Goal: Information Seeking & Learning: Learn about a topic

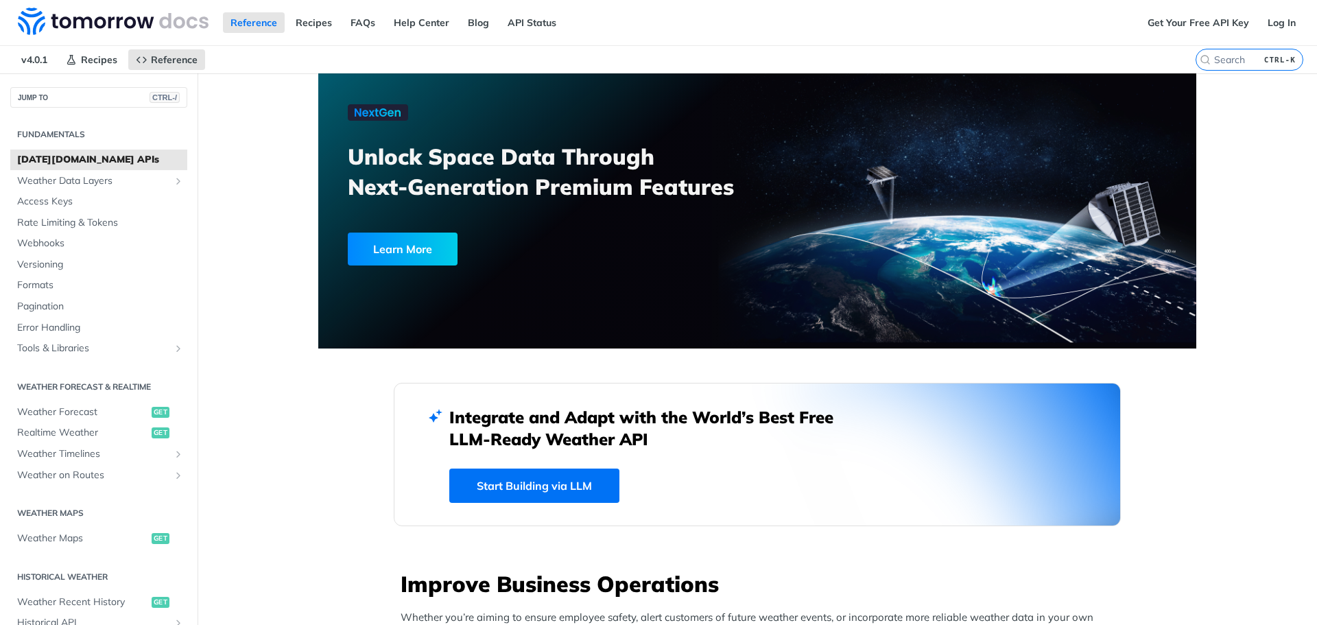
click at [563, 470] on link "Start Building via LLM" at bounding box center [534, 486] width 170 height 34
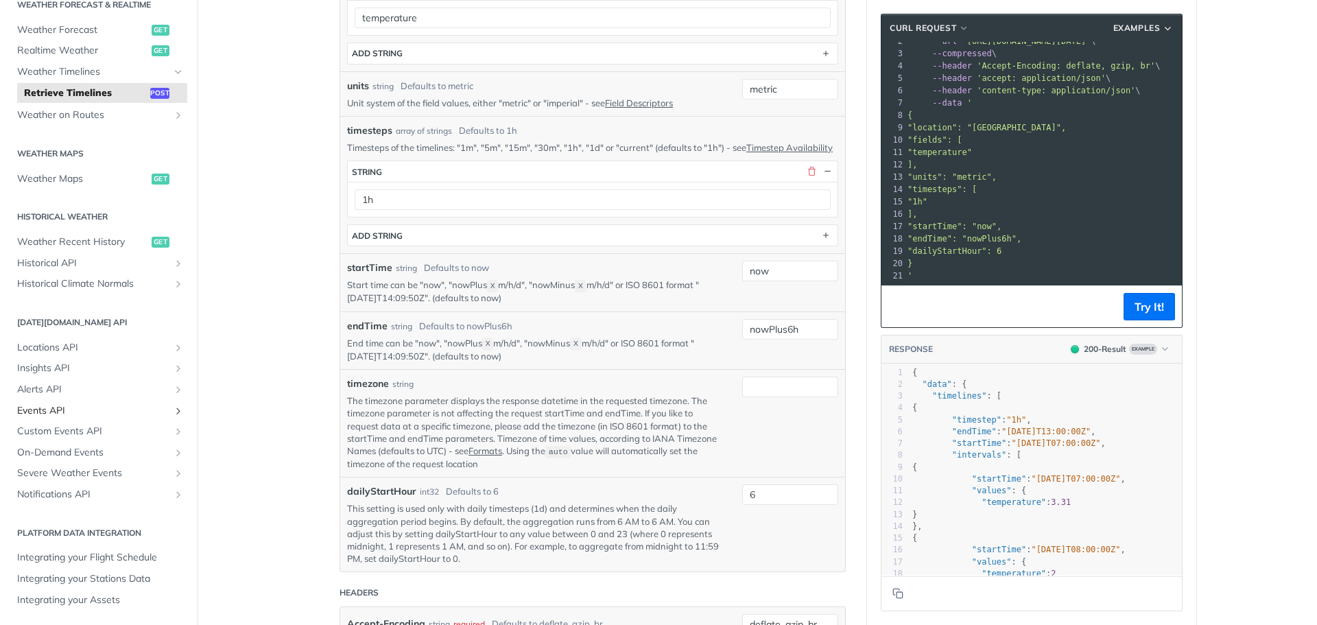
scroll to position [617, 0]
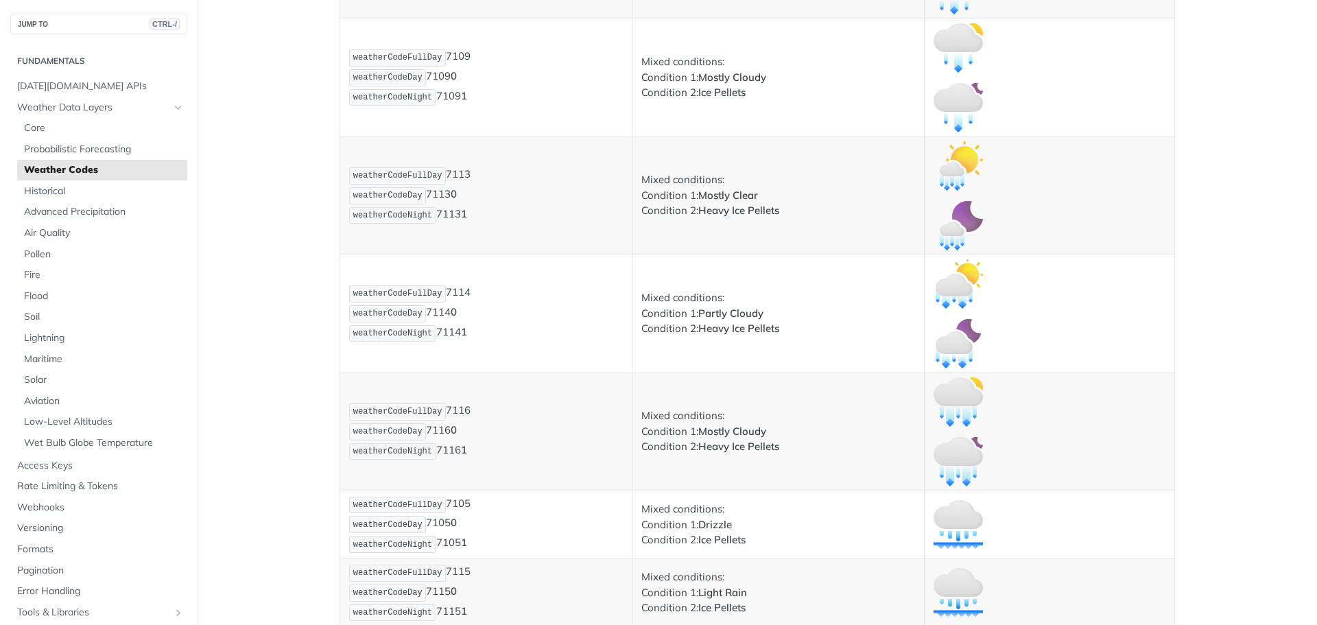
scroll to position [8576, 0]
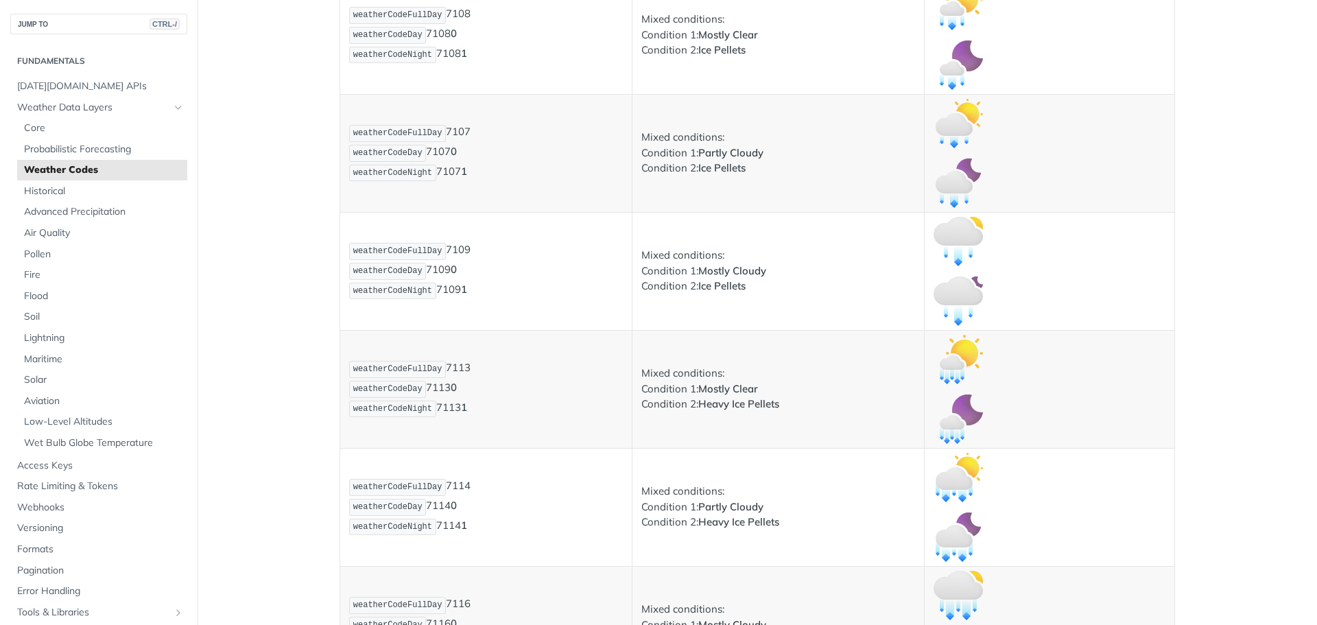
click at [955, 131] on img "Expand image" at bounding box center [958, 123] width 49 height 49
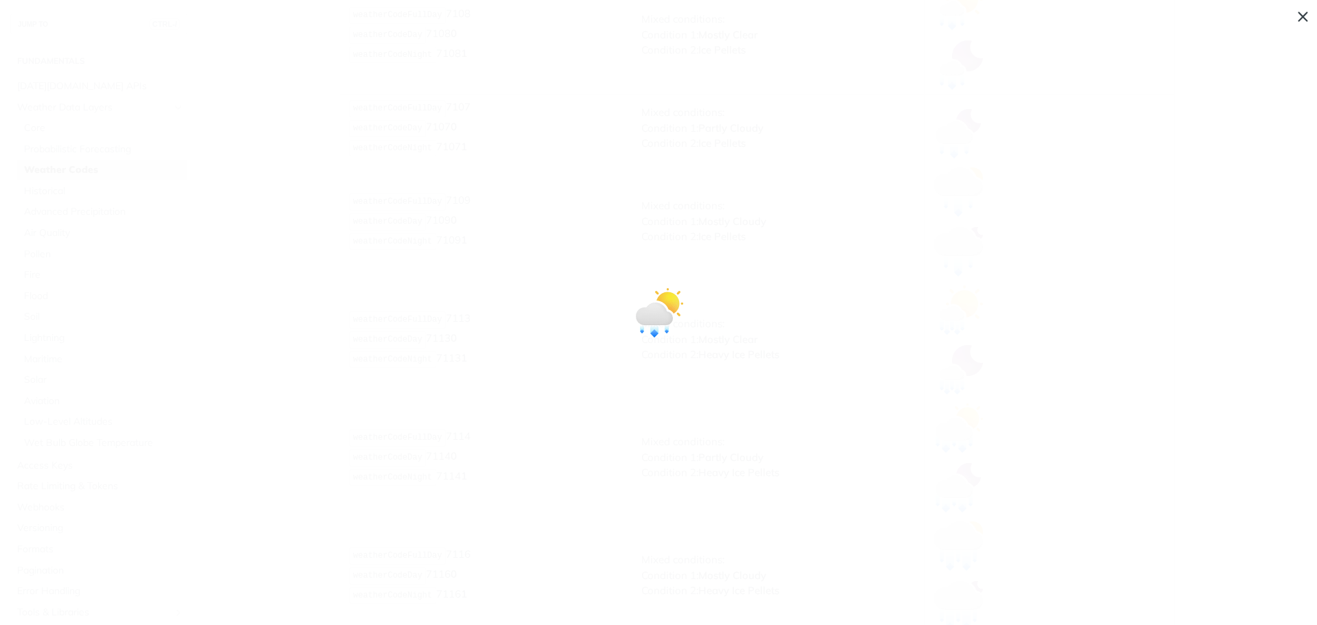
click at [1299, 22] on span "Collapse image" at bounding box center [658, 312] width 1317 height 625
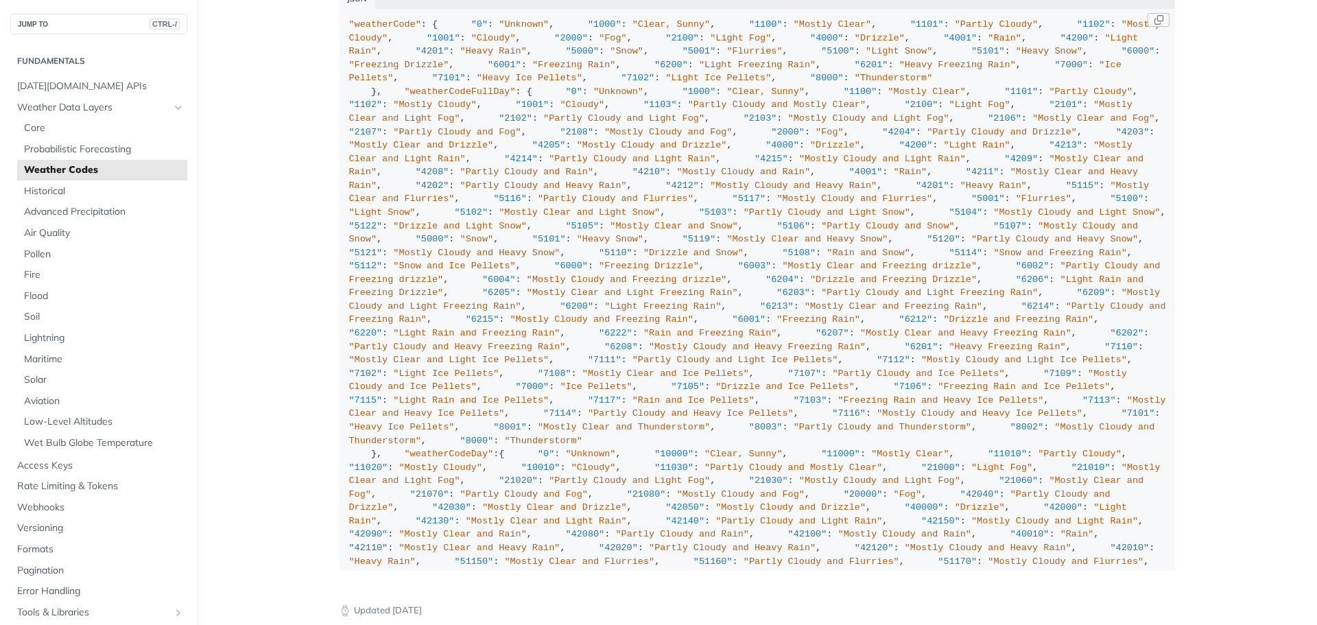
scroll to position [10051, 0]
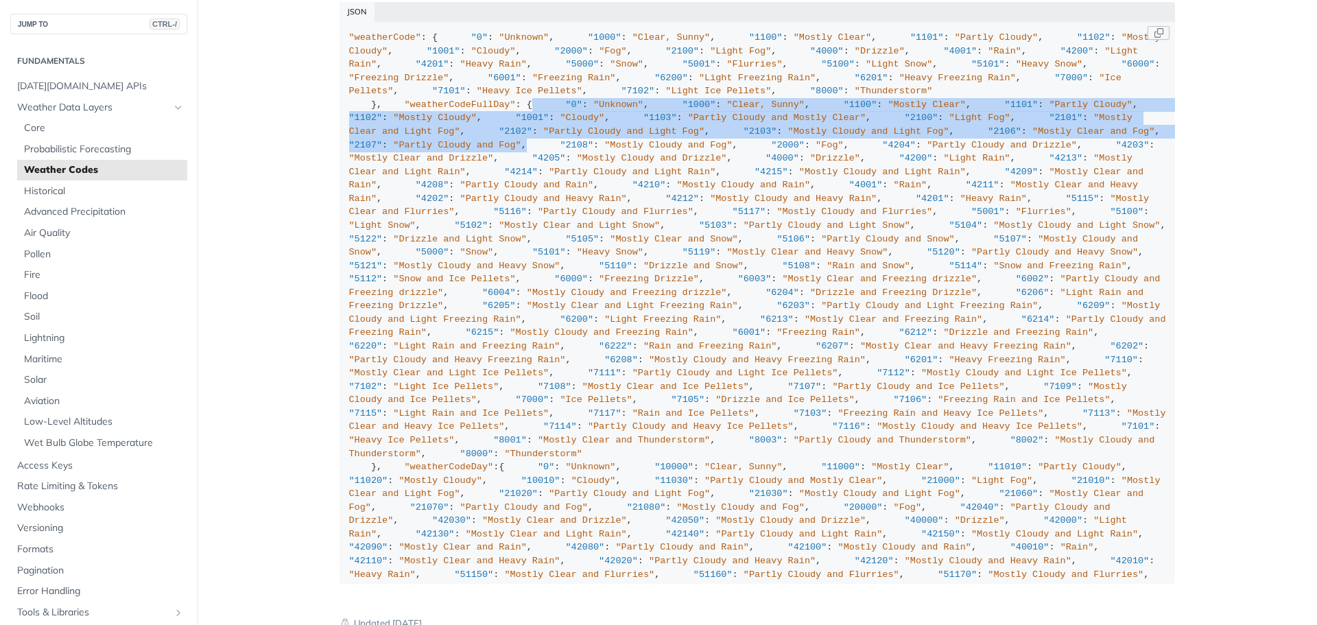
drag, startPoint x: 554, startPoint y: 576, endPoint x: 561, endPoint y: 403, distance: 173.0
click at [561, 403] on div ""weatherCode" : { "0" : "Unknown" , "1000" : "Clear, Sunny" , "1100" : "Mostly …" at bounding box center [757, 615] width 817 height 1168
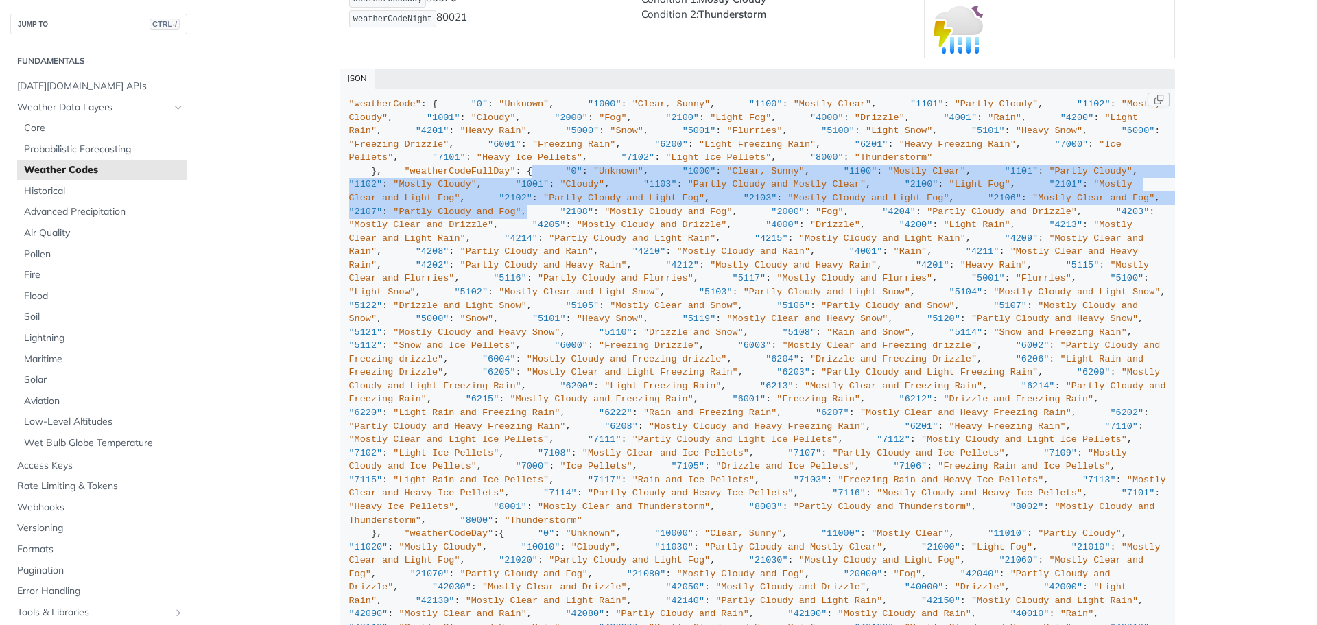
scroll to position [9982, 0]
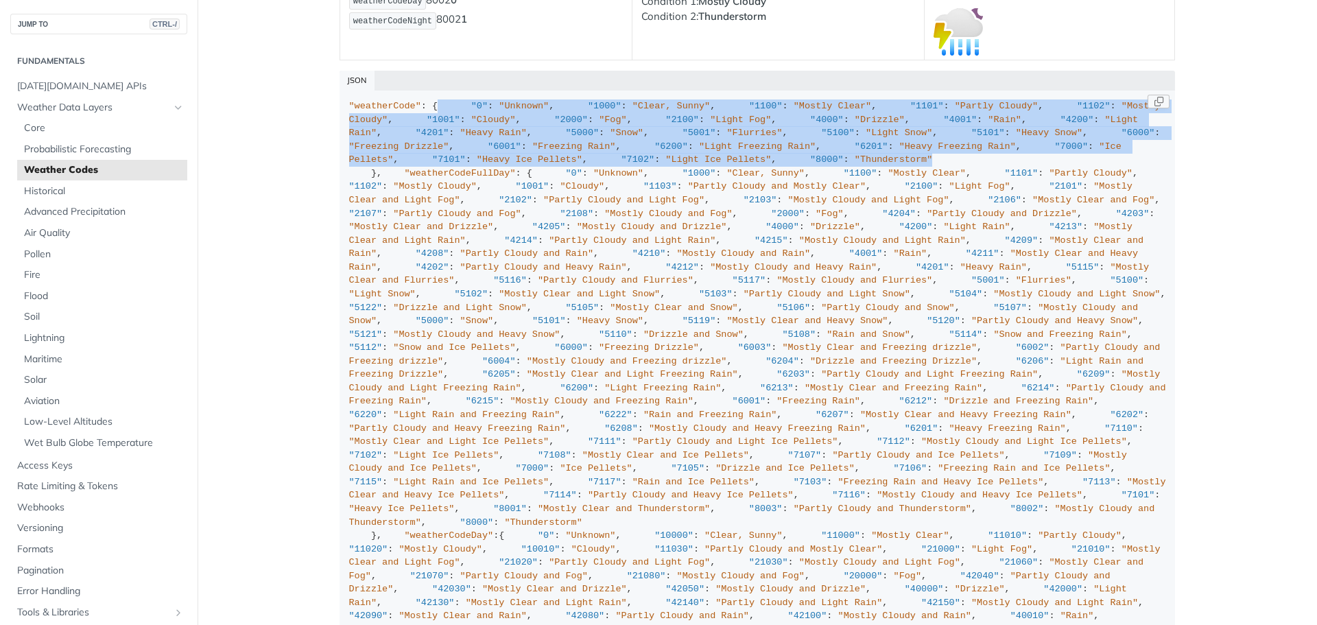
drag, startPoint x: 523, startPoint y: 429, endPoint x: 546, endPoint y: 110, distance: 319.9
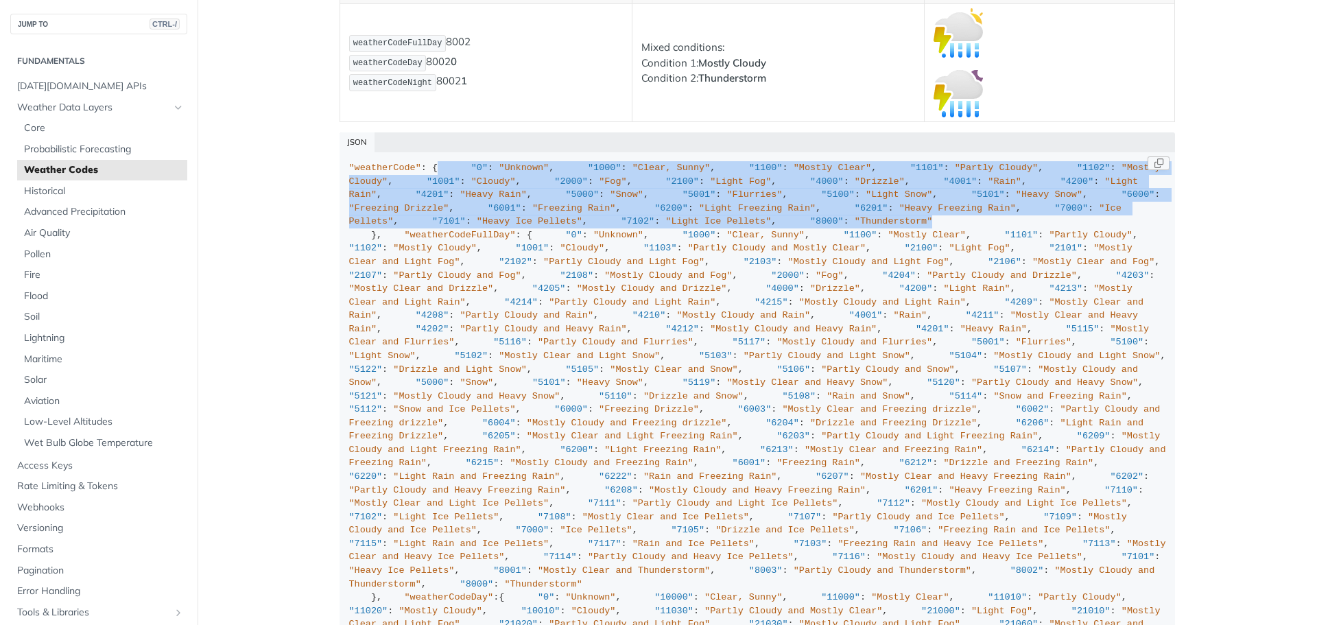
scroll to position [9914, 0]
